Goal: Task Accomplishment & Management: Manage account settings

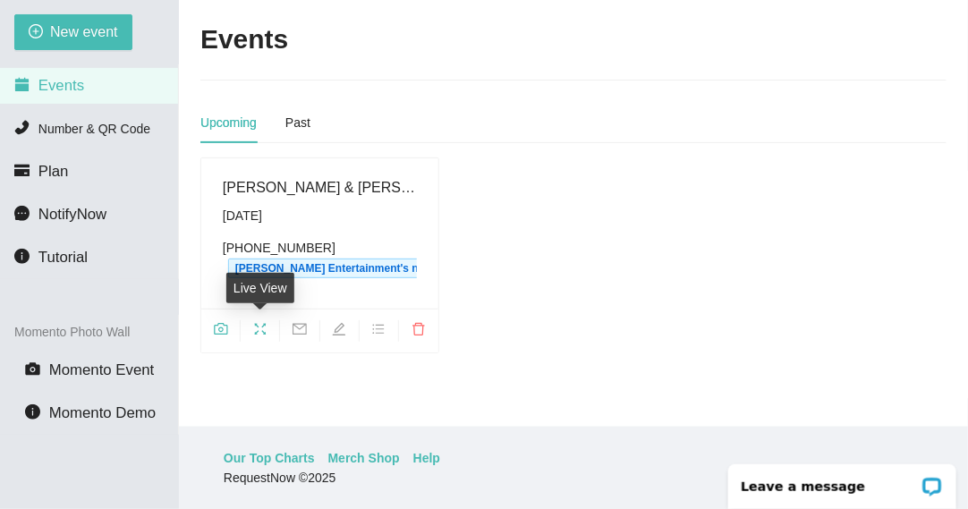
click at [253, 326] on icon "fullscreen" at bounding box center [260, 329] width 14 height 14
click at [251, 329] on span "fullscreen" at bounding box center [260, 332] width 38 height 20
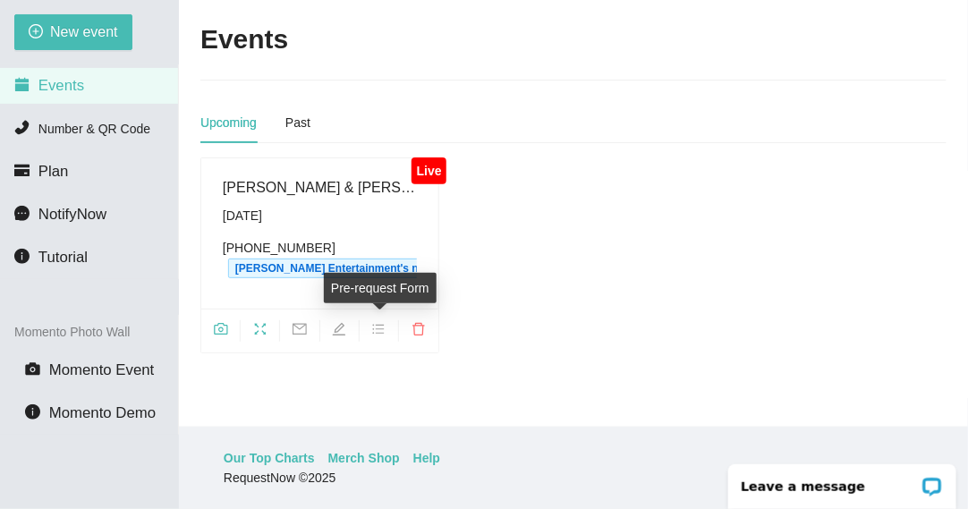
click at [381, 325] on icon "bars" at bounding box center [378, 329] width 14 height 14
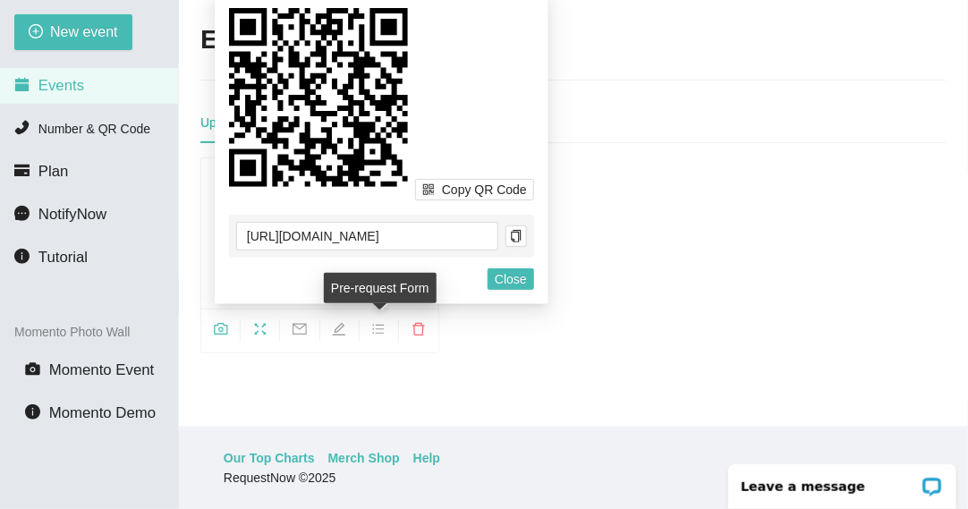
click at [381, 325] on icon "bars" at bounding box center [378, 329] width 14 height 14
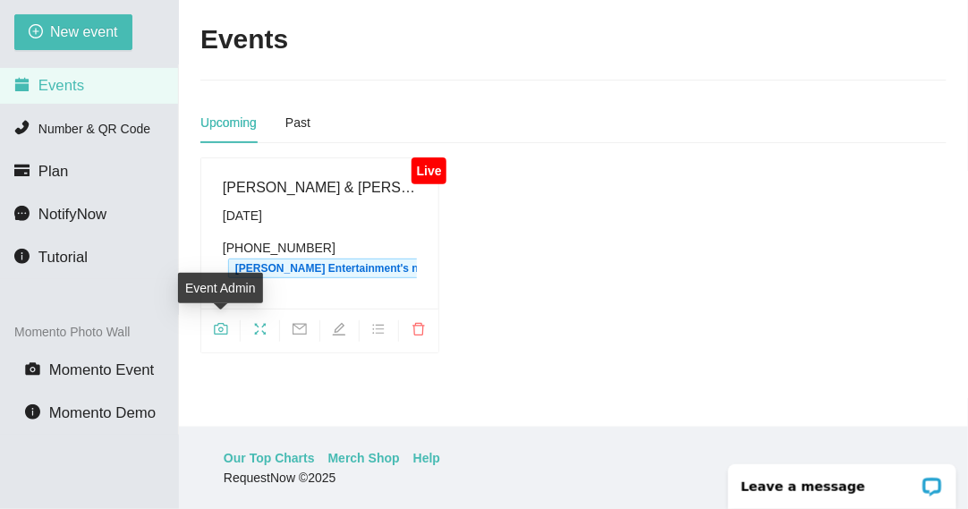
click at [220, 330] on icon "camera" at bounding box center [220, 329] width 13 height 12
